Goal: Information Seeking & Learning: Learn about a topic

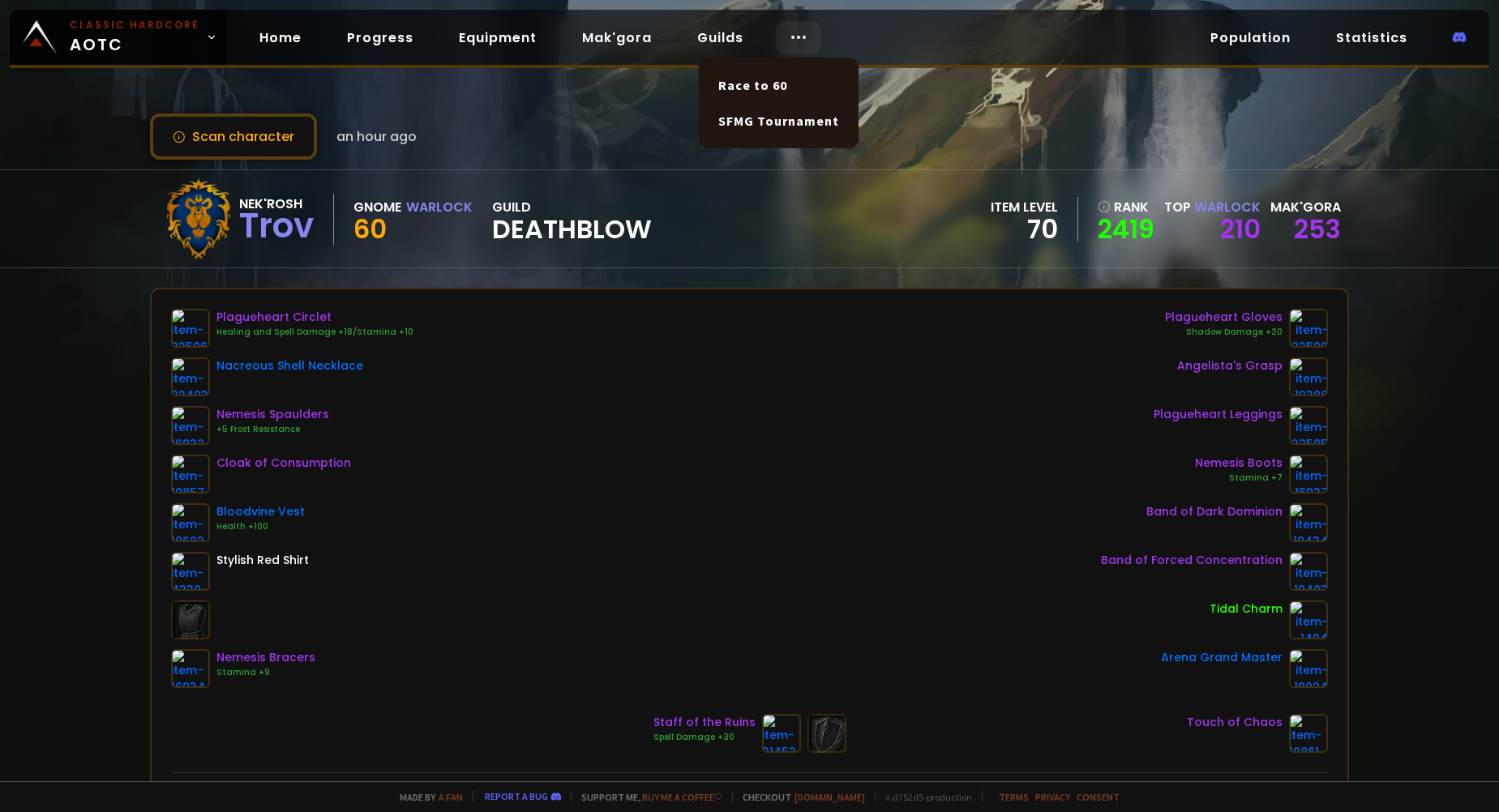
click at [799, 40] on icon at bounding box center [798, 37] width 19 height 19
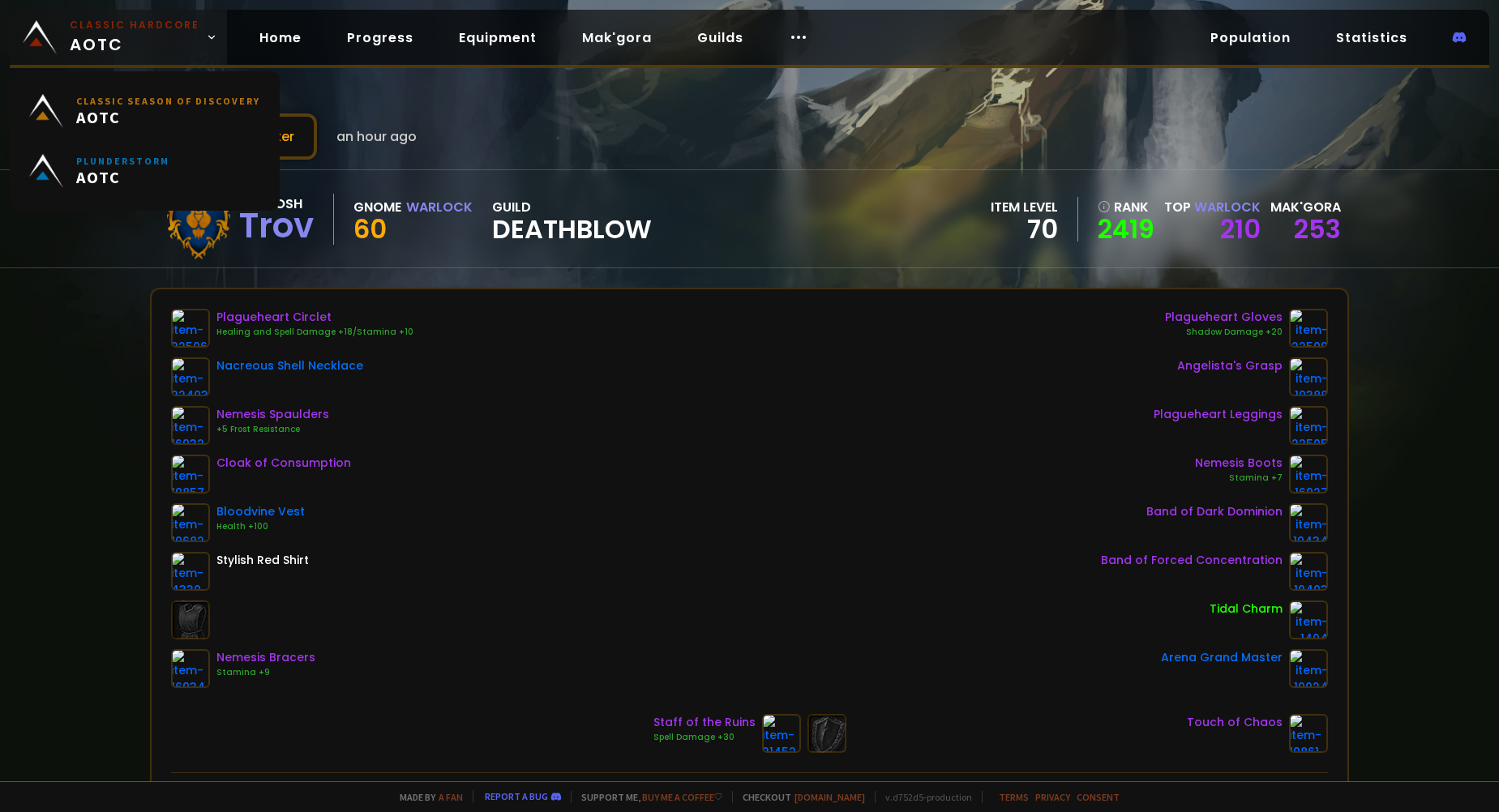
click at [210, 49] on link "Classic Hardcore AOTC" at bounding box center [118, 36] width 217 height 55
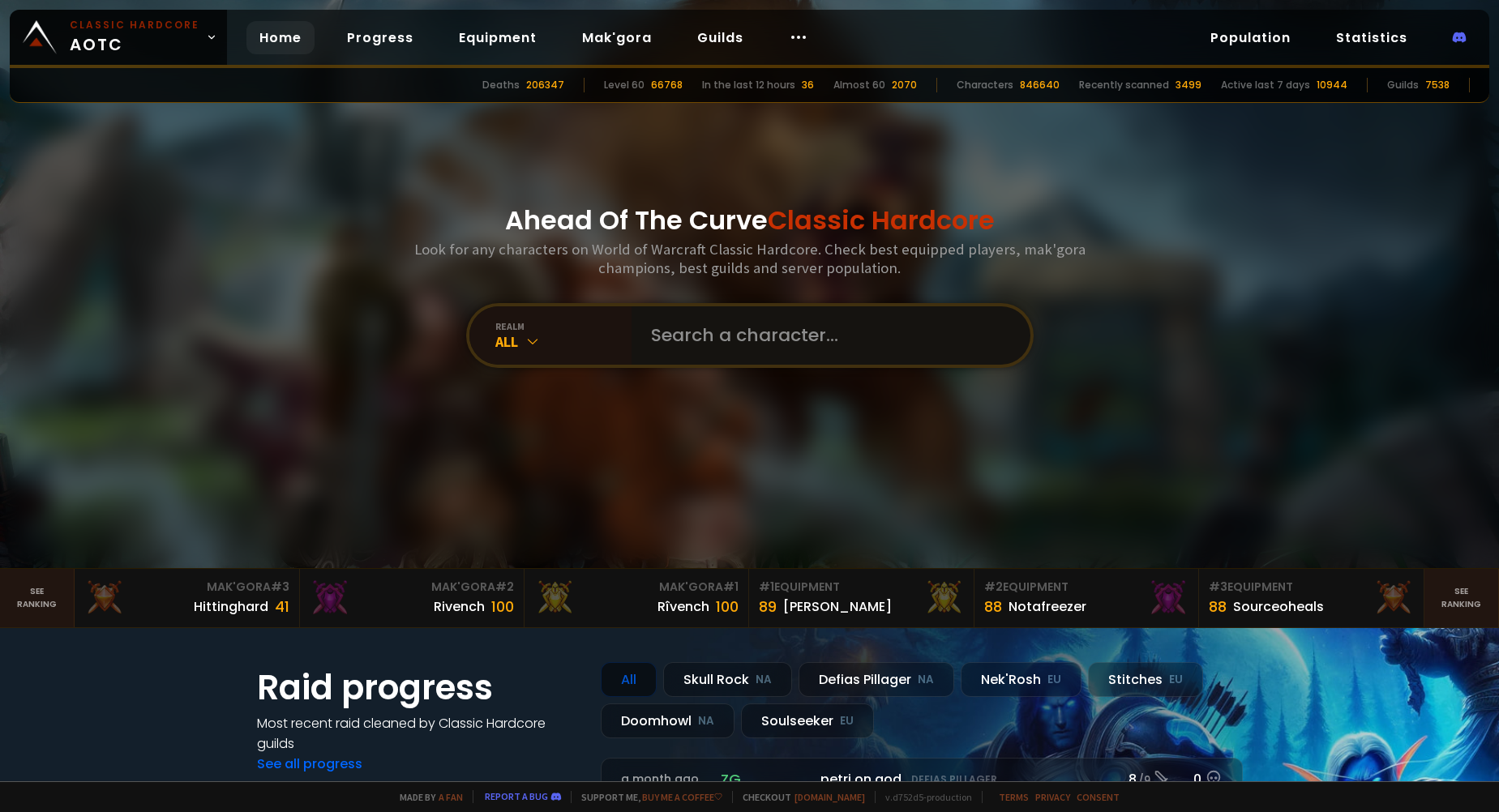
click at [847, 344] on input "text" at bounding box center [825, 335] width 370 height 58
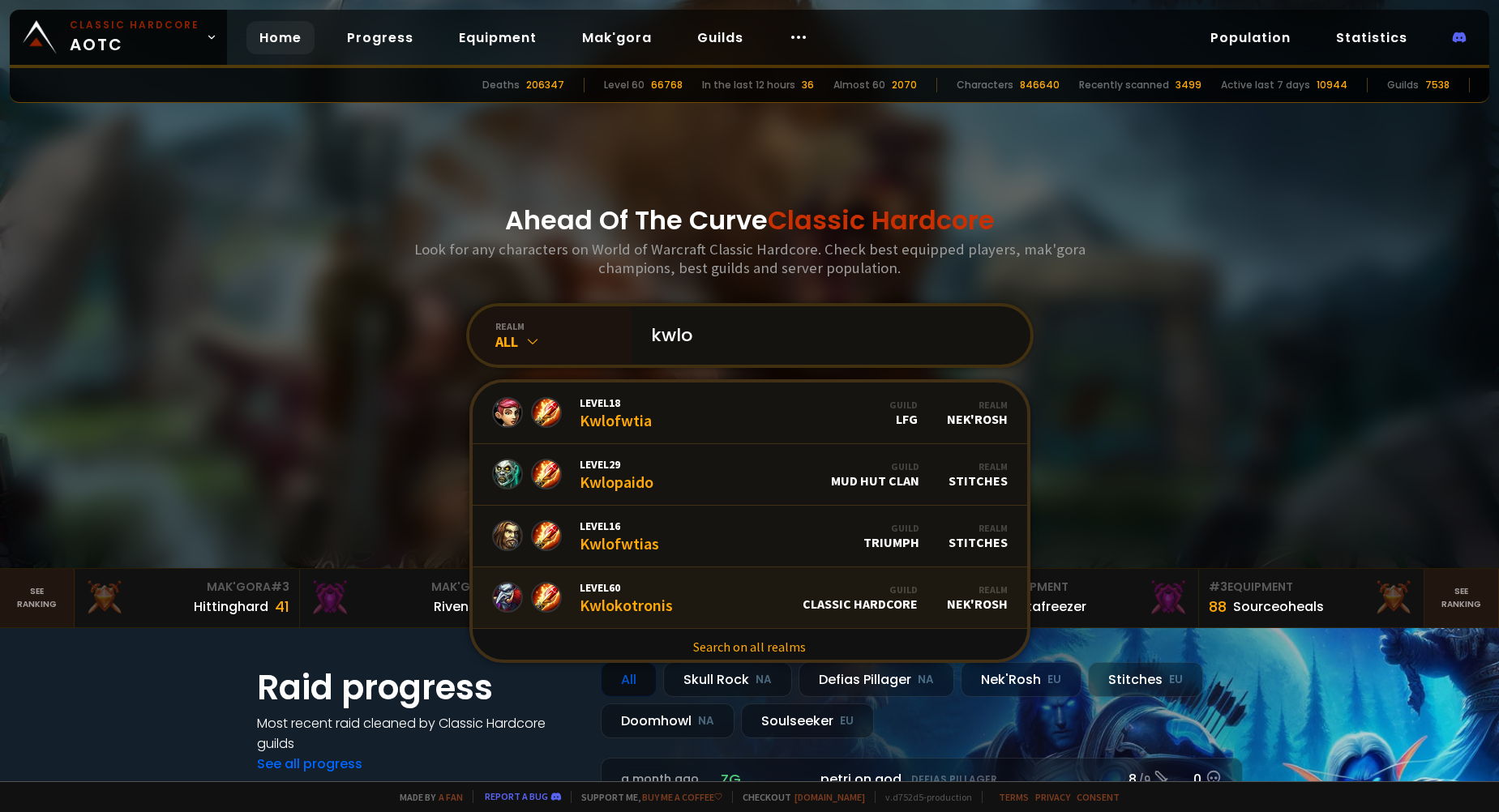
type input "kwlo"
click at [648, 603] on div "Level 60 Kwlokotronis" at bounding box center [626, 597] width 94 height 35
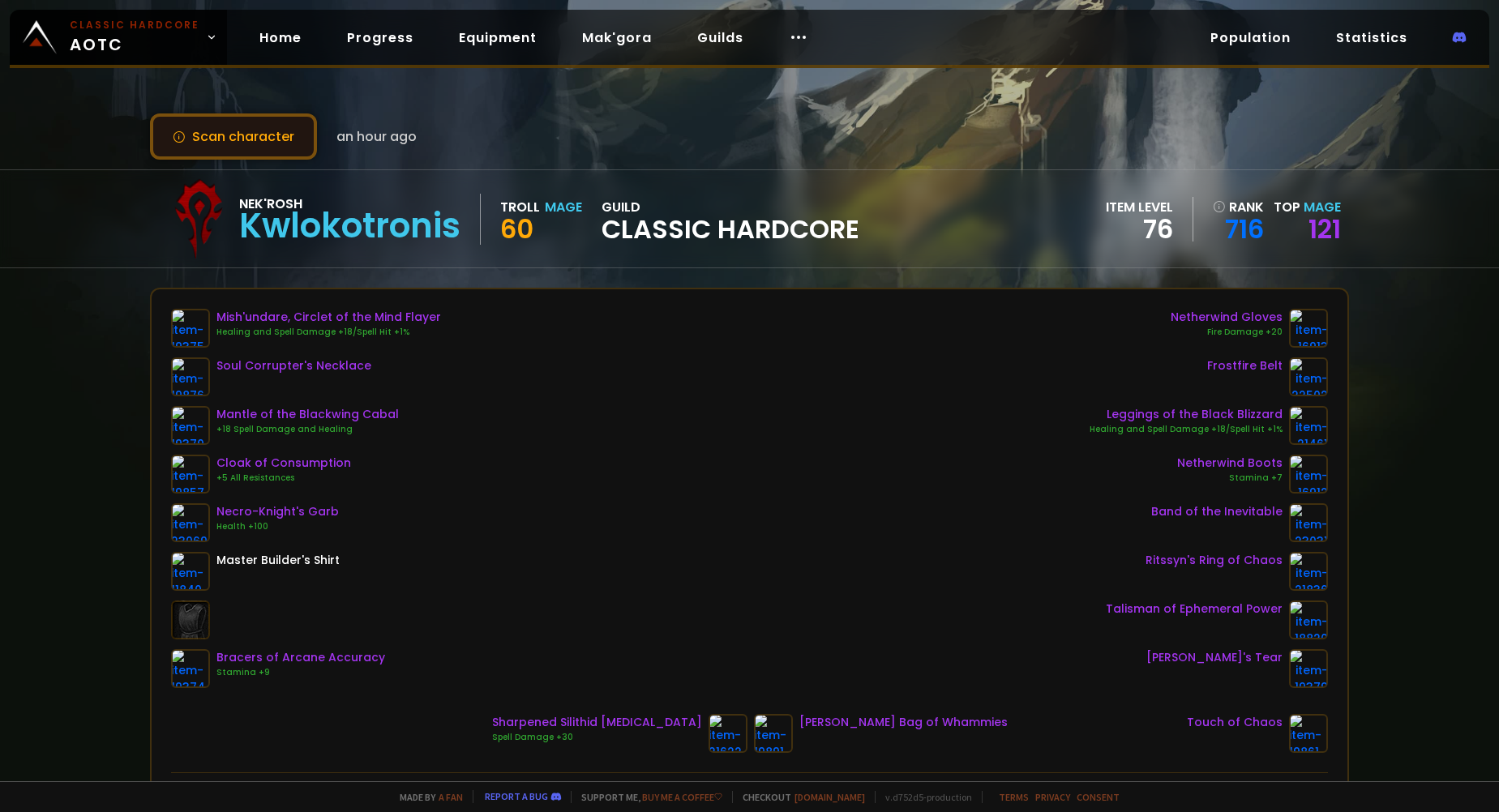
click at [285, 139] on button "Scan character" at bounding box center [233, 136] width 167 height 46
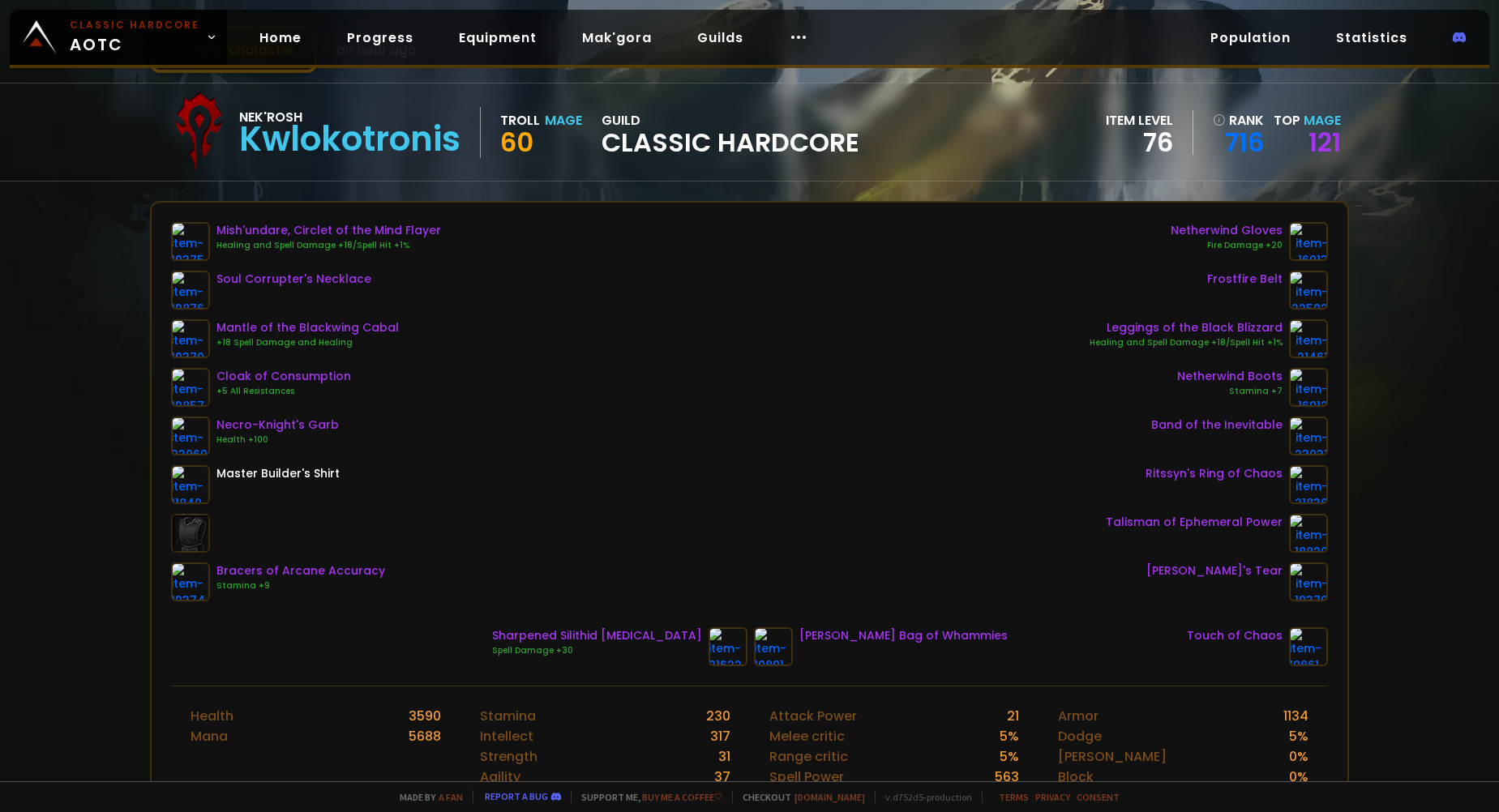
scroll to position [81, 0]
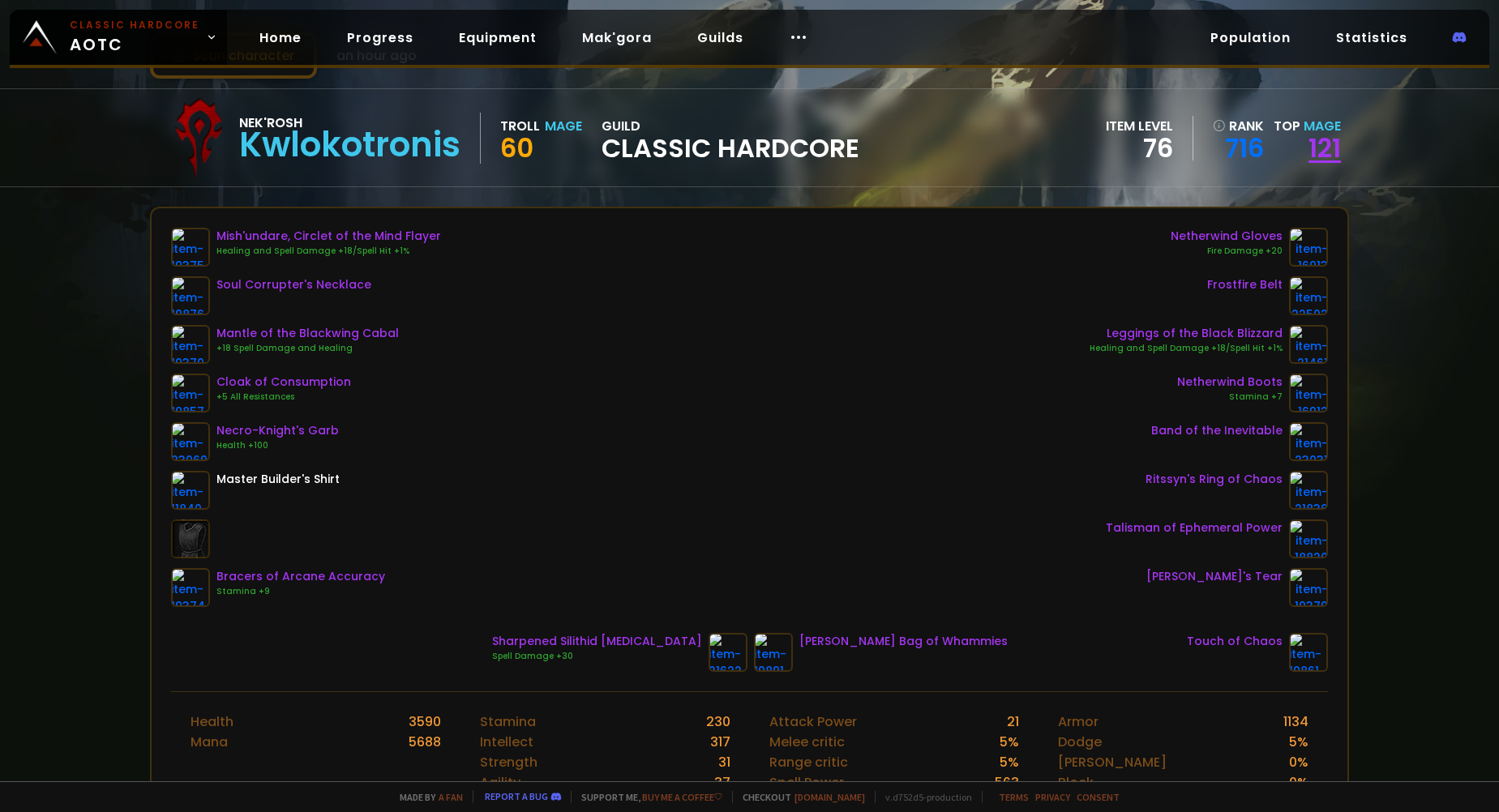
click at [1308, 139] on link "121" at bounding box center [1324, 147] width 32 height 36
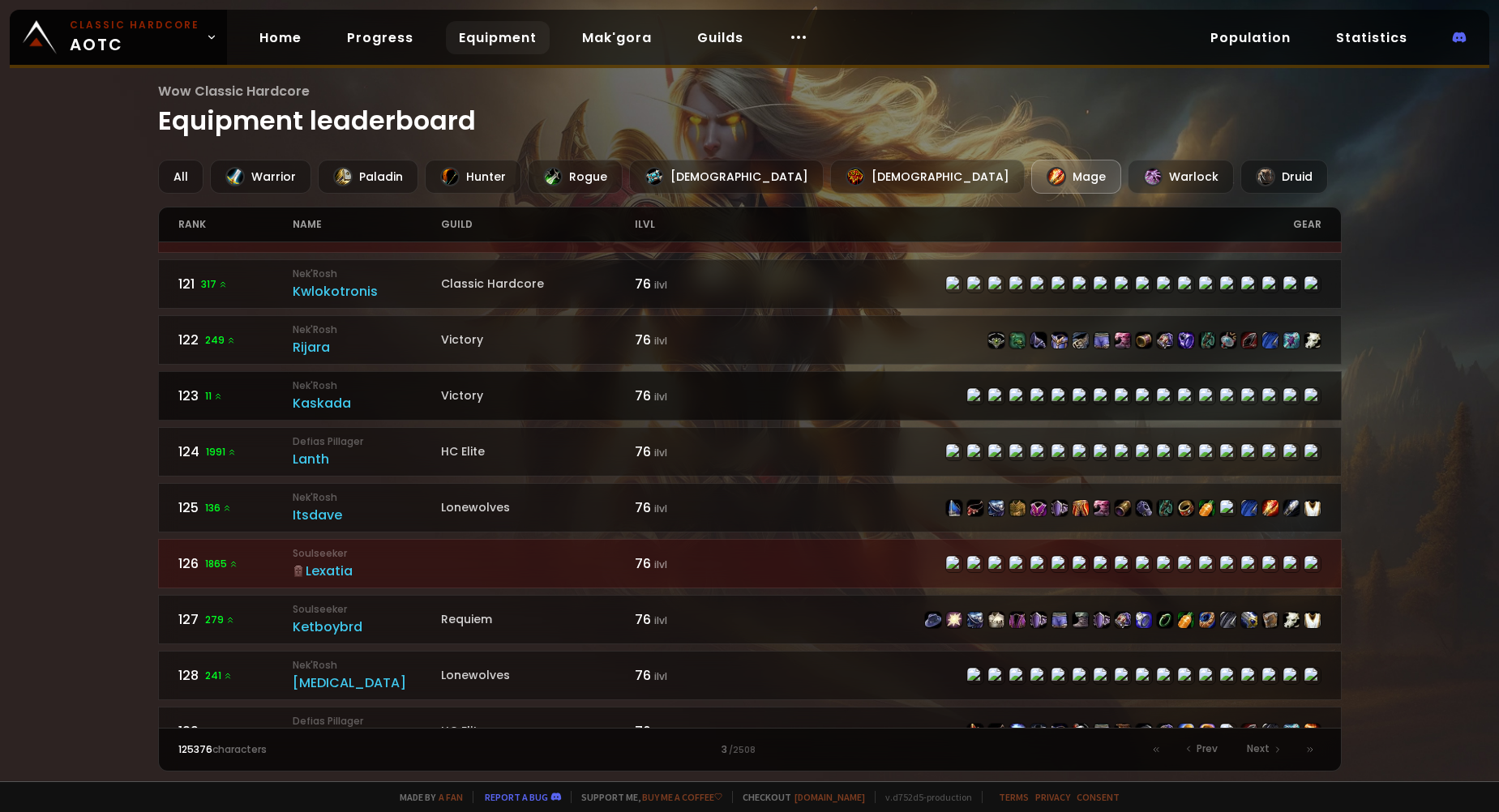
scroll to position [1124, 0]
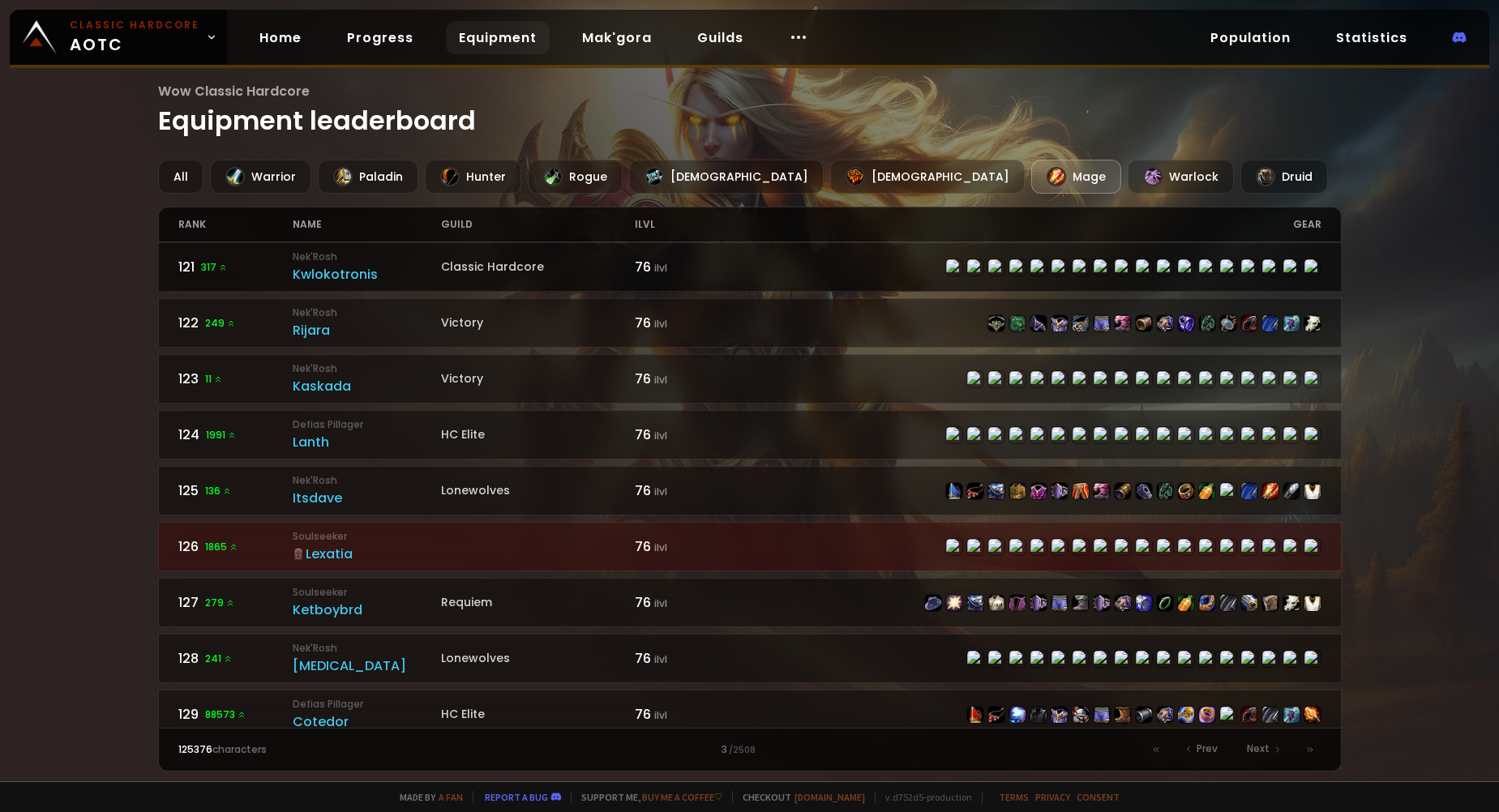
click at [770, 283] on link "121 317 Nek'Rosh Kwlokotronis Classic Hardcore 76 ilvl" at bounding box center [750, 267] width 1183 height 49
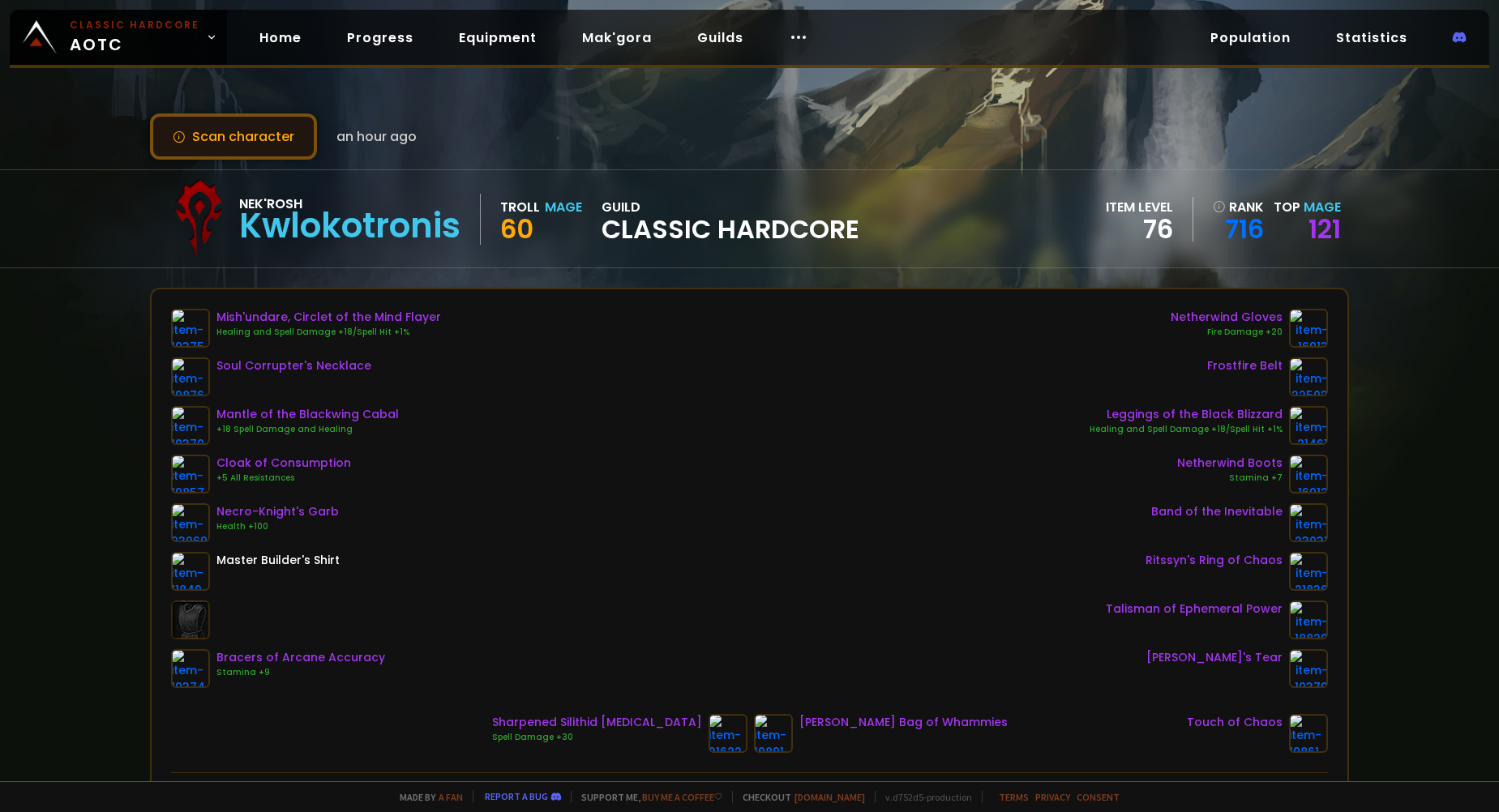
click at [271, 139] on button "Scan character" at bounding box center [233, 136] width 167 height 46
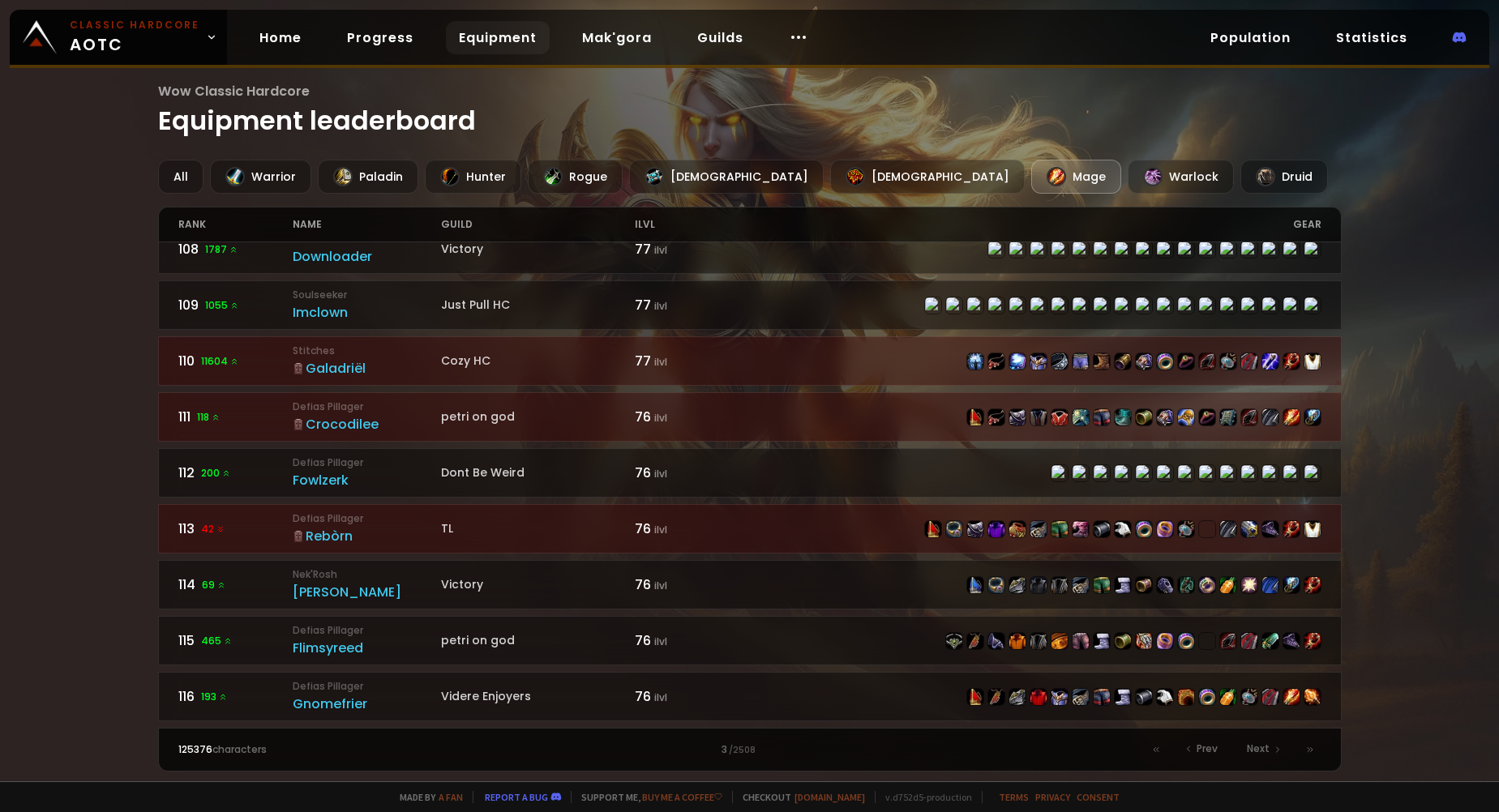
scroll to position [314, 0]
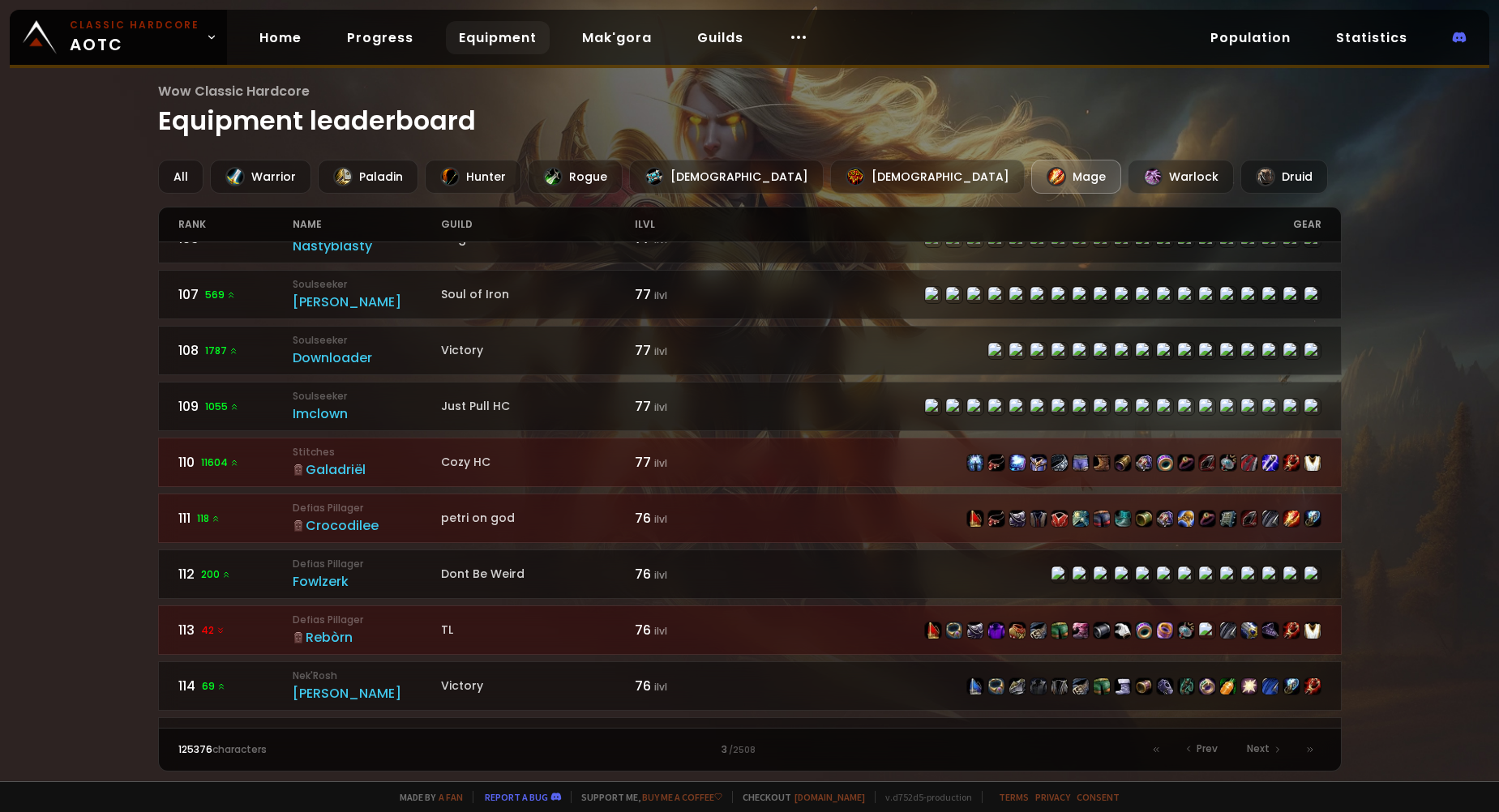
click at [1031, 178] on div "Mage" at bounding box center [1076, 176] width 90 height 34
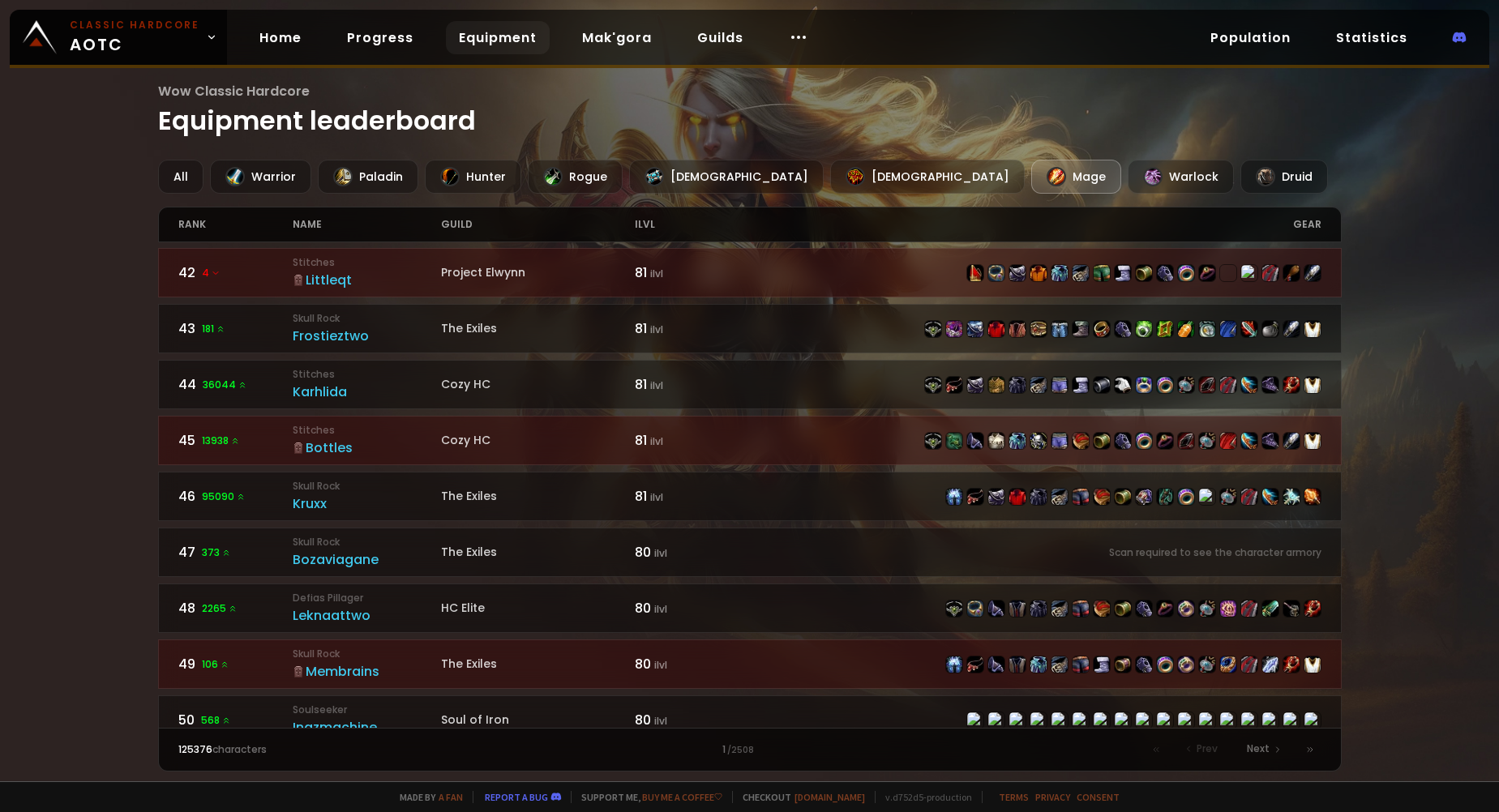
scroll to position [2317, 0]
